Goal: Information Seeking & Learning: Learn about a topic

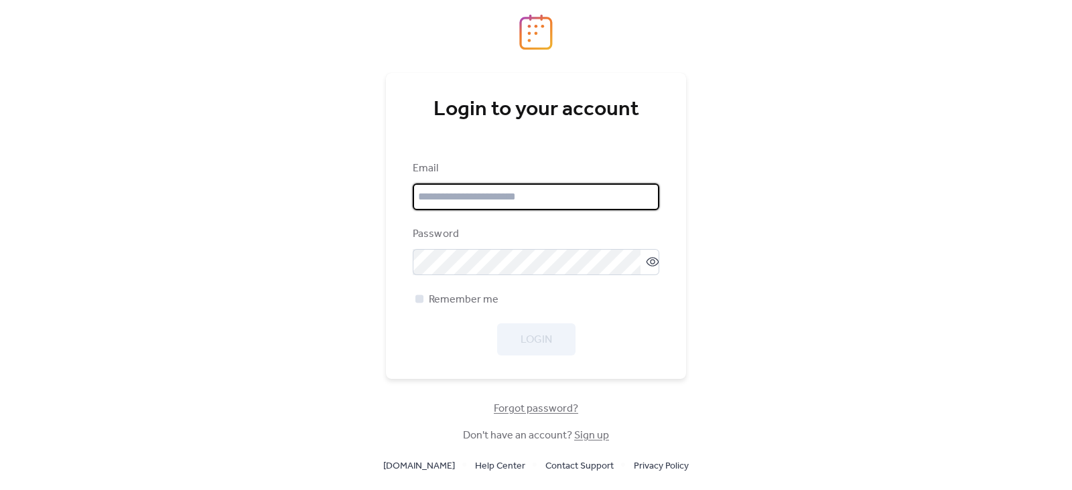
type input "**********"
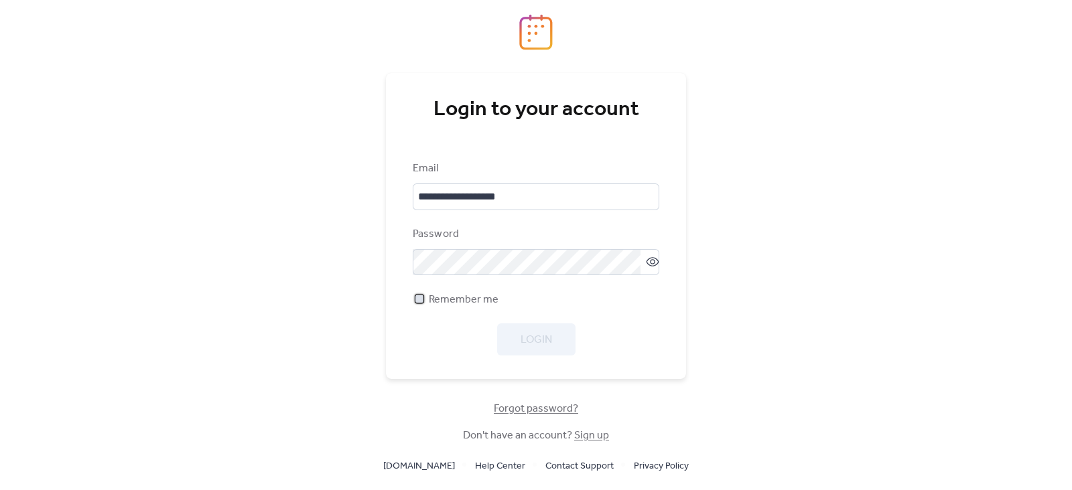
click at [423, 299] on div at bounding box center [419, 299] width 13 height 13
click at [516, 340] on button "Login" at bounding box center [536, 340] width 78 height 32
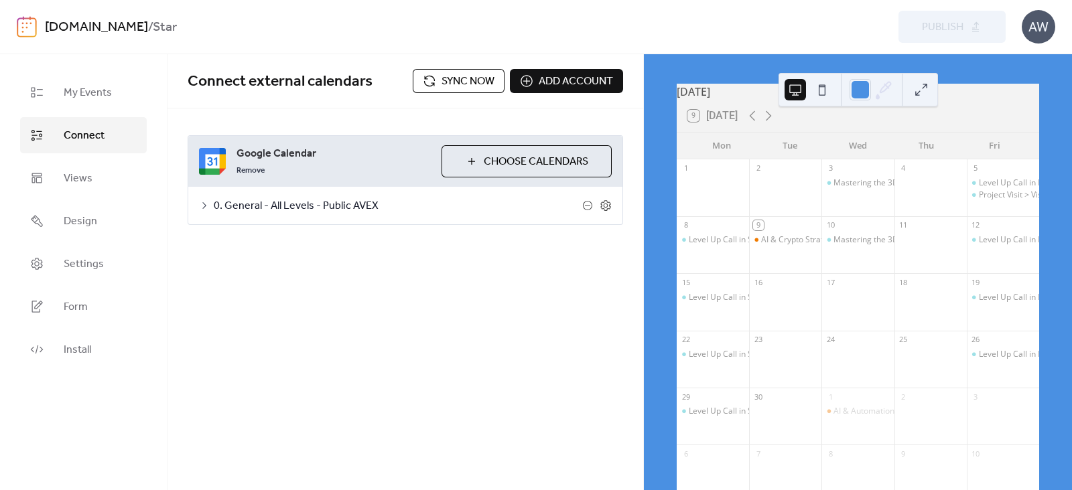
scroll to position [43, 0]
click at [785, 245] on div "AI & Crypto Strategies for Real Estate Pros" at bounding box center [839, 239] width 157 height 11
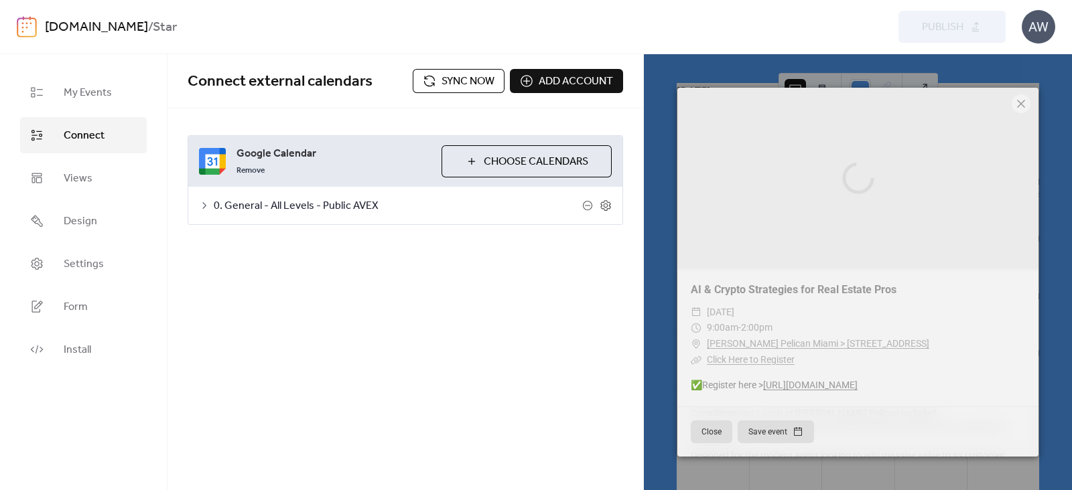
click at [1020, 107] on icon at bounding box center [1021, 104] width 16 height 16
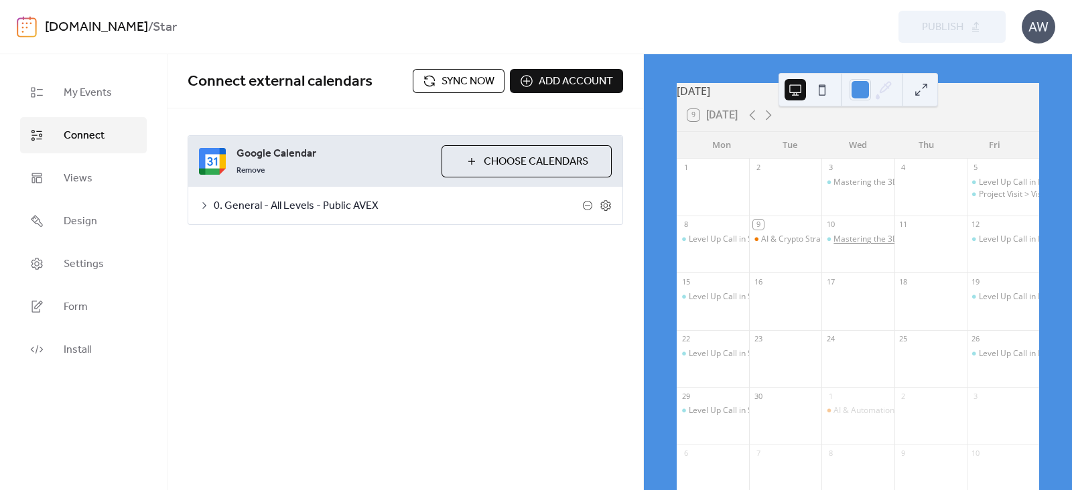
click at [873, 245] on div "Mastering the 3D Area Analyzer: Smarter Insights, Better Deals in Spanish" at bounding box center [971, 239] width 277 height 11
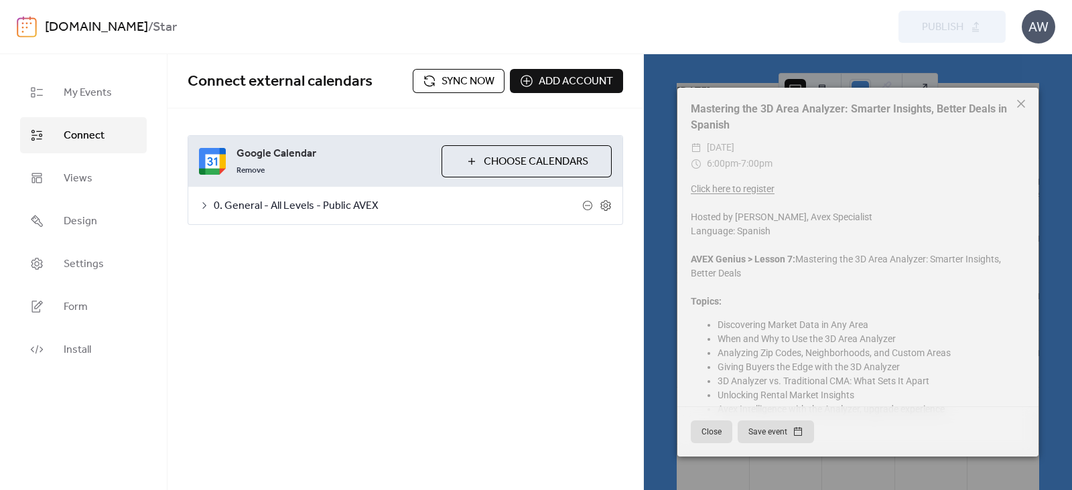
click at [1022, 105] on icon at bounding box center [1021, 104] width 16 height 16
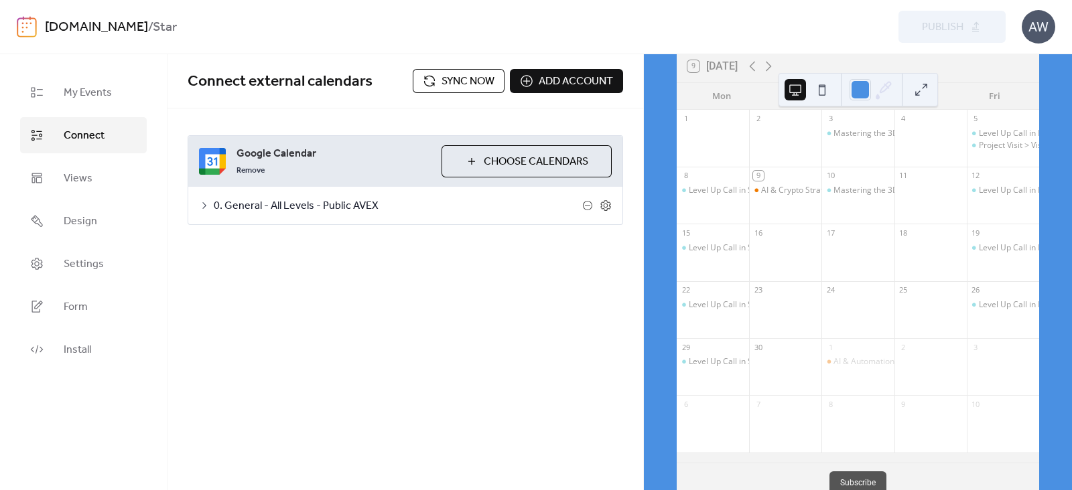
scroll to position [108, 0]
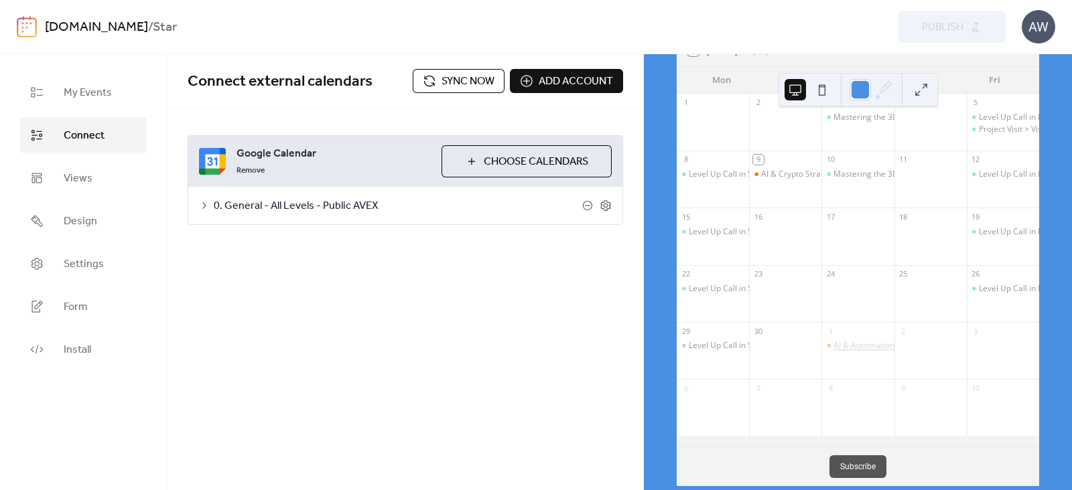
click at [854, 352] on div "AI & Automation in Real Estate: Tools for Modern Agents" at bounding box center [938, 345] width 210 height 11
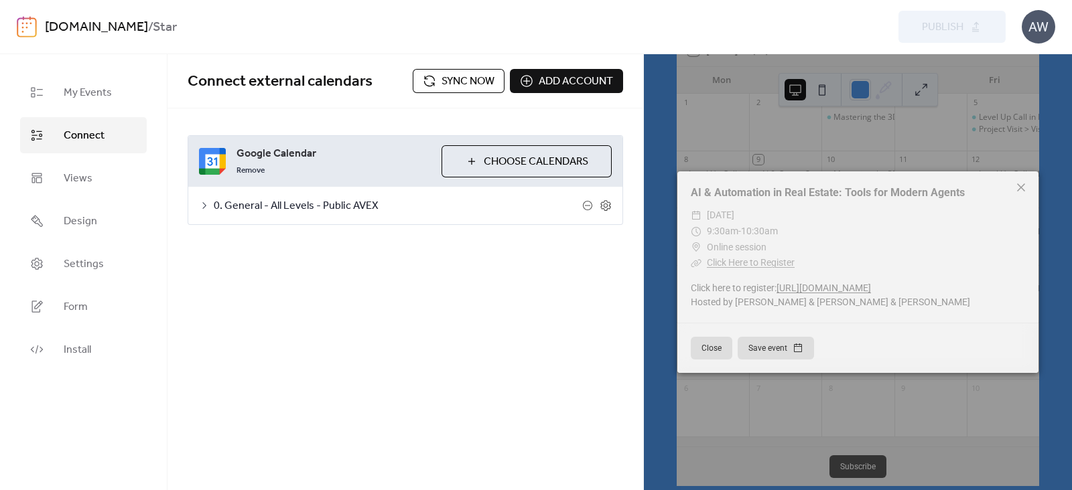
click at [1025, 189] on icon at bounding box center [1021, 188] width 16 height 16
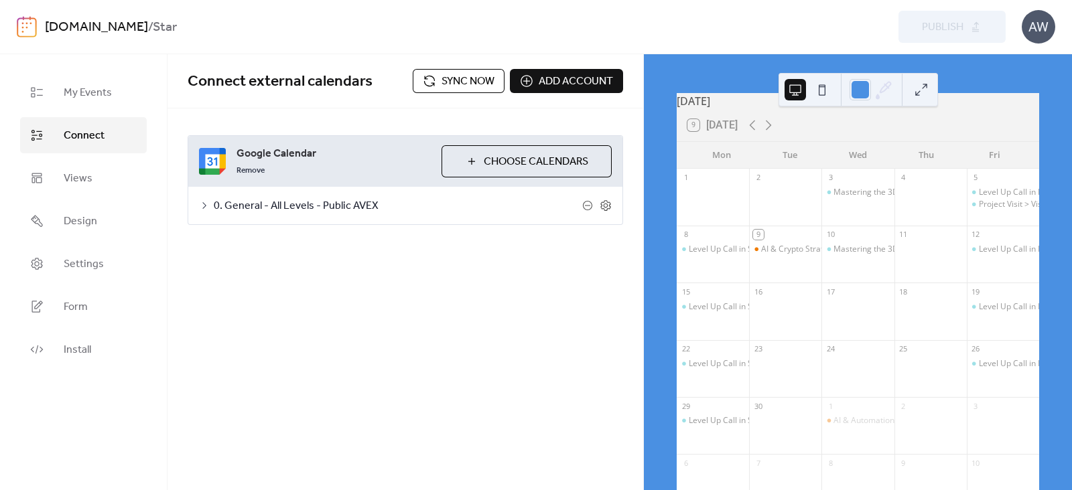
scroll to position [53, 0]
